Goal: Find specific page/section: Find specific page/section

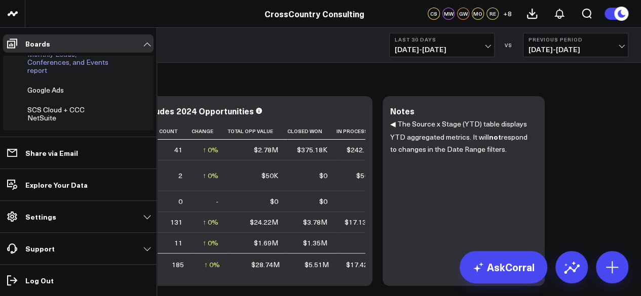
scroll to position [323, 0]
click at [58, 75] on span "Monthly Leads, Conferences, and Events report" at bounding box center [67, 63] width 81 height 26
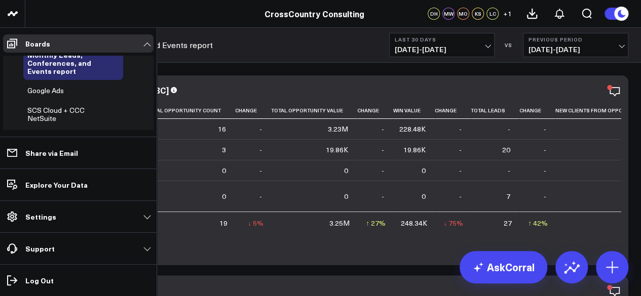
scroll to position [225, 0]
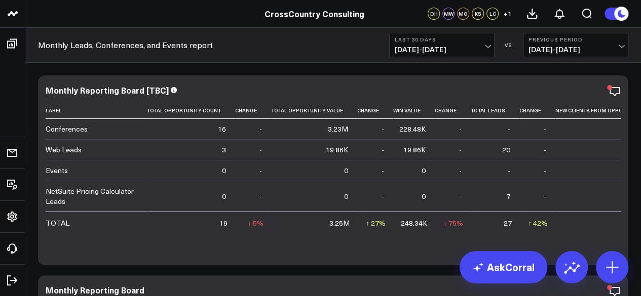
click at [419, 43] on b "Last 30 Days" at bounding box center [442, 39] width 94 height 6
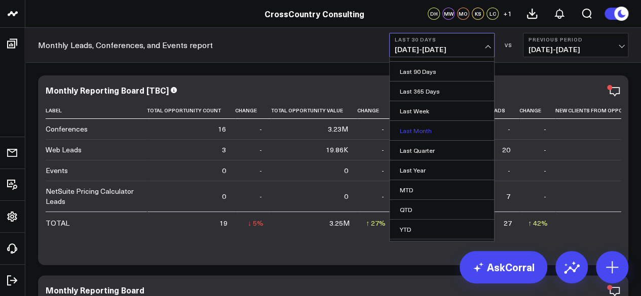
scroll to position [78, 0]
click at [426, 225] on link "YTD" at bounding box center [442, 225] width 104 height 19
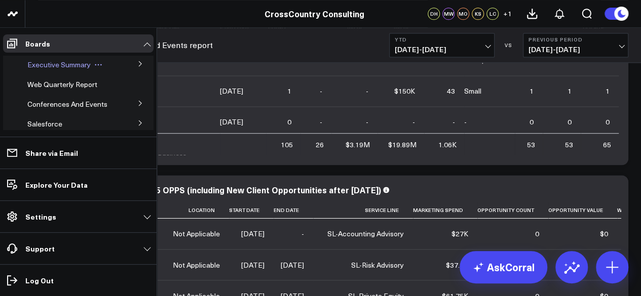
scroll to position [701, 0]
click at [47, 68] on span "Executive Summary" at bounding box center [58, 65] width 63 height 10
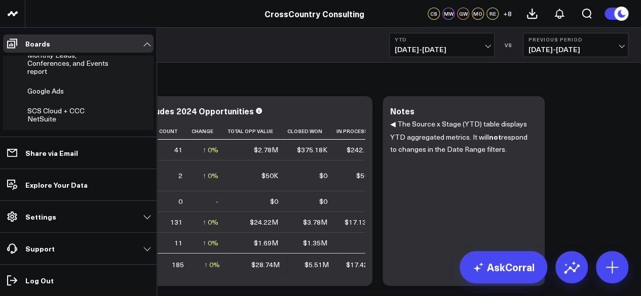
scroll to position [322, 0]
click at [58, 76] on span "Monthly Leads, Conferences, and Events report" at bounding box center [67, 64] width 81 height 26
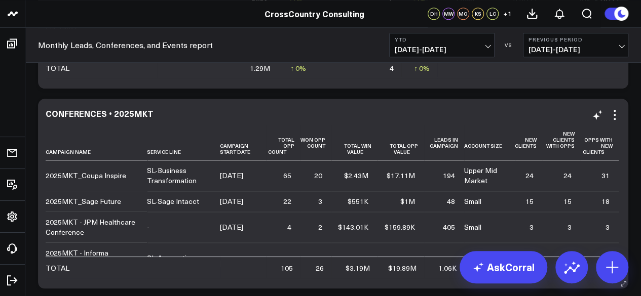
scroll to position [577, 0]
click at [97, 112] on div "CONFERENCES • 2025MKT" at bounding box center [104, 112] width 117 height 11
click at [97, 112] on div "CONFERENCES • 2025MKT" at bounding box center [101, 112] width 110 height 11
copy div "CONFERENCES • 2025MKT"
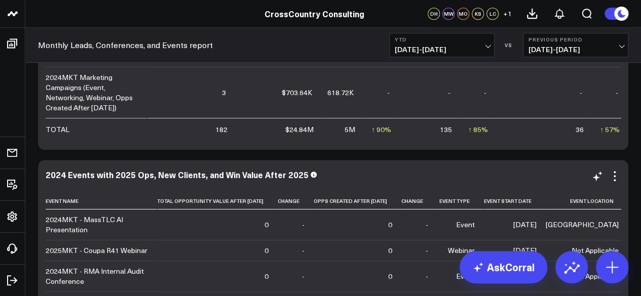
scroll to position [315, 0]
click at [154, 43] on link "Monthly Leads, Conferences, and Events report" at bounding box center [125, 45] width 175 height 11
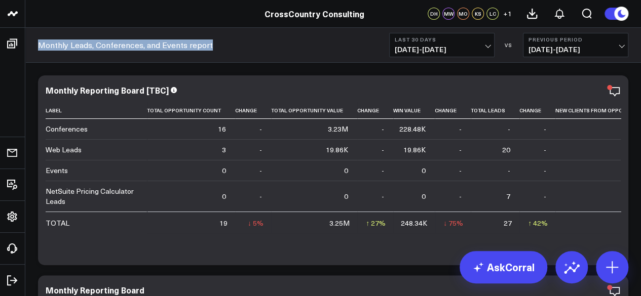
drag, startPoint x: 229, startPoint y: 48, endPoint x: 41, endPoint y: 47, distance: 188.4
click at [41, 47] on div "Monthly Leads, Conferences, and Events report Last 30 Days 08/26/25 - 09/24/25 …" at bounding box center [332, 45] width 615 height 35
copy link "Monthly Leads, Conferences, and Events report"
